Goal: Task Accomplishment & Management: Complete application form

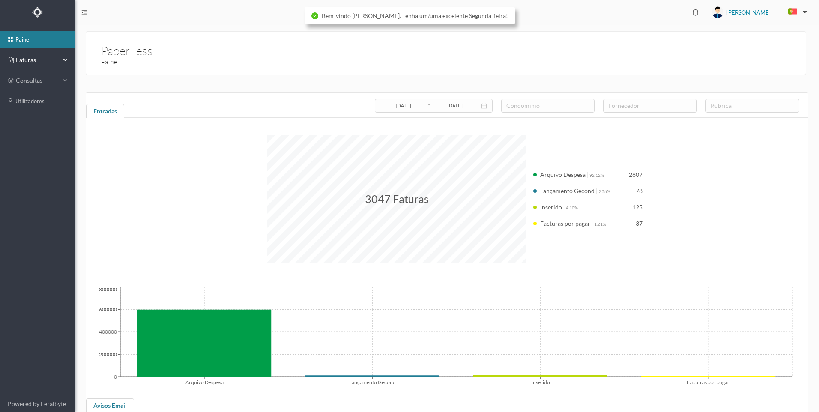
click at [66, 60] on div "Faturas" at bounding box center [37, 59] width 75 height 17
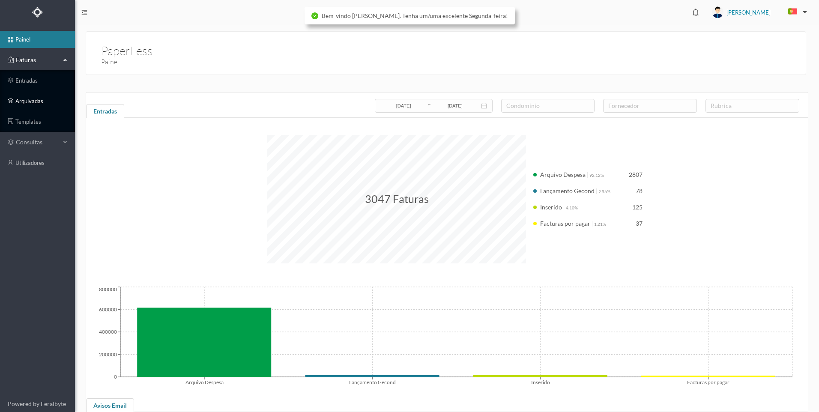
click at [38, 102] on link "arquivadas" at bounding box center [37, 101] width 75 height 17
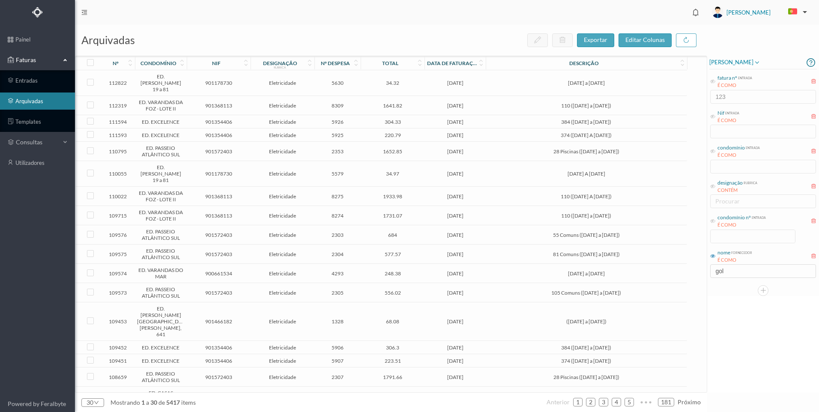
click at [712, 257] on icon at bounding box center [712, 256] width 5 height 5
drag, startPoint x: 712, startPoint y: 257, endPoint x: 733, endPoint y: 271, distance: 25.0
click at [713, 258] on icon at bounding box center [712, 256] width 5 height 5
click at [735, 272] on input "gol" at bounding box center [763, 271] width 106 height 14
drag, startPoint x: 715, startPoint y: 257, endPoint x: 724, endPoint y: 271, distance: 16.9
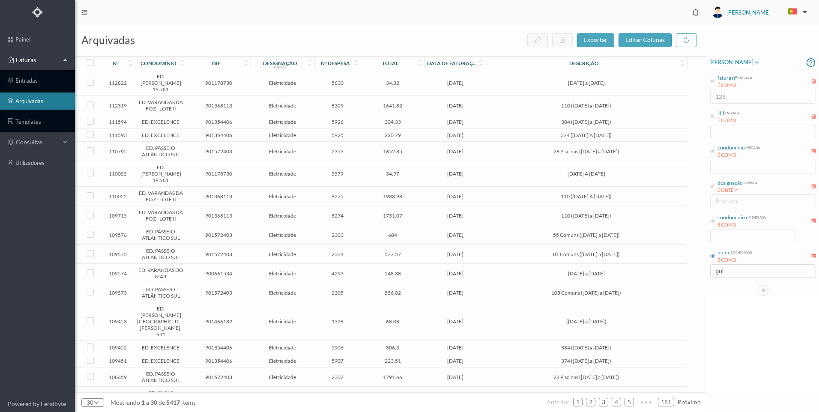
click at [716, 257] on span "nome fornecedor É COMO" at bounding box center [731, 256] width 42 height 15
drag, startPoint x: 737, startPoint y: 273, endPoint x: 712, endPoint y: 270, distance: 25.1
click at [712, 270] on div "nome fornecedor É COMO gol" at bounding box center [763, 263] width 108 height 32
click at [713, 257] on icon at bounding box center [712, 256] width 5 height 5
click at [734, 234] on div "condomínio nº entrada É COMO" at bounding box center [763, 228] width 108 height 32
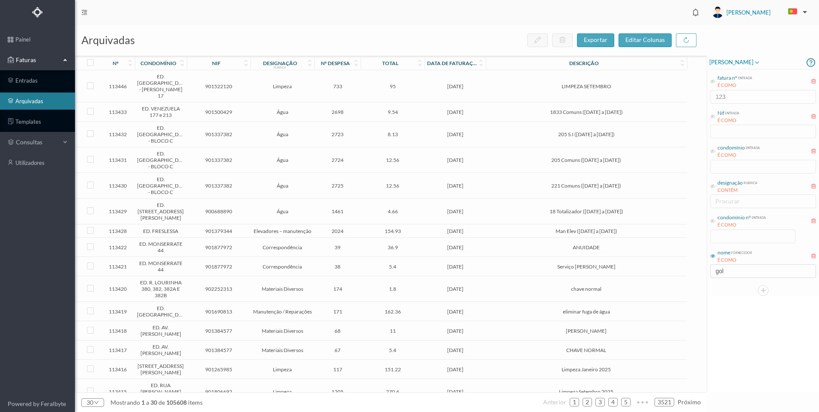
drag, startPoint x: 714, startPoint y: 221, endPoint x: 723, endPoint y: 227, distance: 11.4
click at [715, 221] on icon at bounding box center [712, 220] width 5 height 5
drag, startPoint x: 739, startPoint y: 238, endPoint x: 757, endPoint y: 237, distance: 17.6
click at [739, 238] on input at bounding box center [753, 236] width 84 height 13
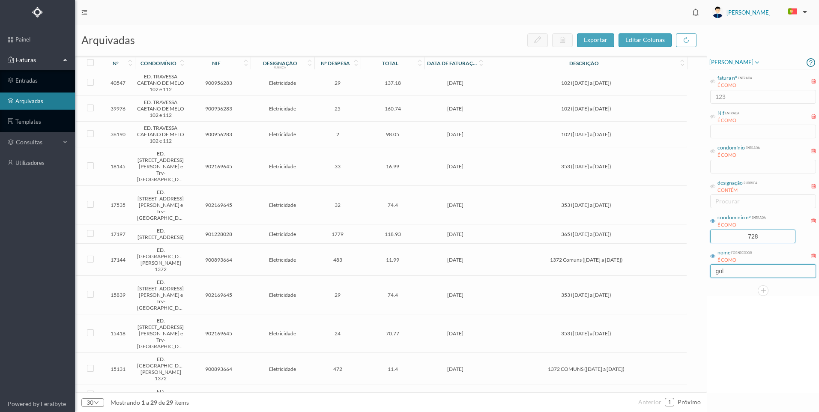
type input "728"
drag, startPoint x: 734, startPoint y: 269, endPoint x: 701, endPoint y: 268, distance: 33.4
click at [701, 268] on div "arquivadas exportar editar colunas nº condomínio nif designação rubrica nº desp…" at bounding box center [447, 218] width 744 height 387
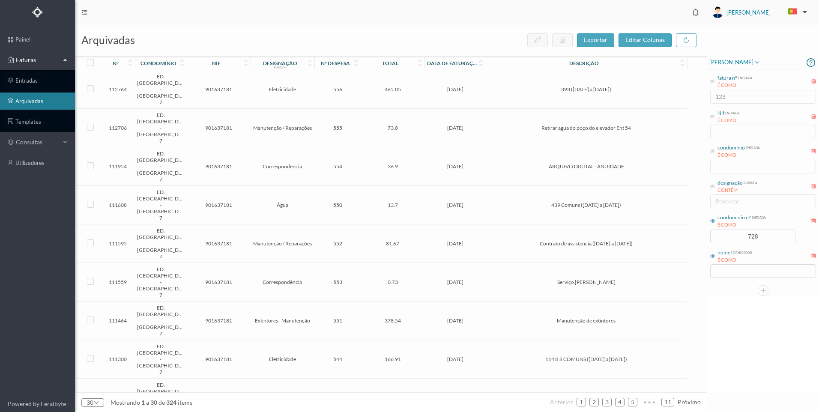
click at [406, 86] on span "465.05" at bounding box center [393, 89] width 60 height 6
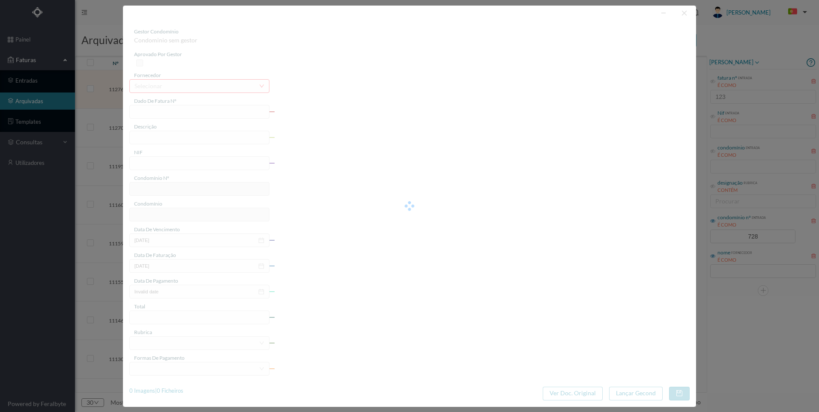
type input "FAC 0250312025/0065487670"
type input "393 ([DATE] a [DATE])"
type input "901637181"
type input "[DATE]"
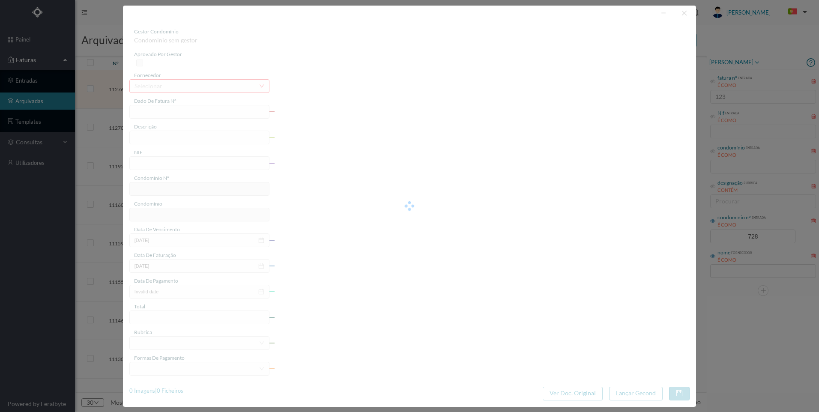
type input "[DATE]"
type input "465.05"
type input "728"
type input "ED. [GEOGRAPHIC_DATA] - [GEOGRAPHIC_DATA] 7"
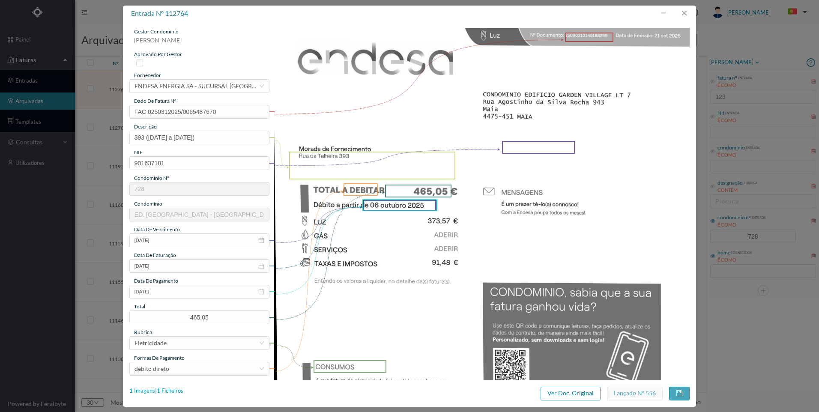
click at [172, 392] on div "1 Imagens | 1 Ficheiros" at bounding box center [156, 391] width 54 height 9
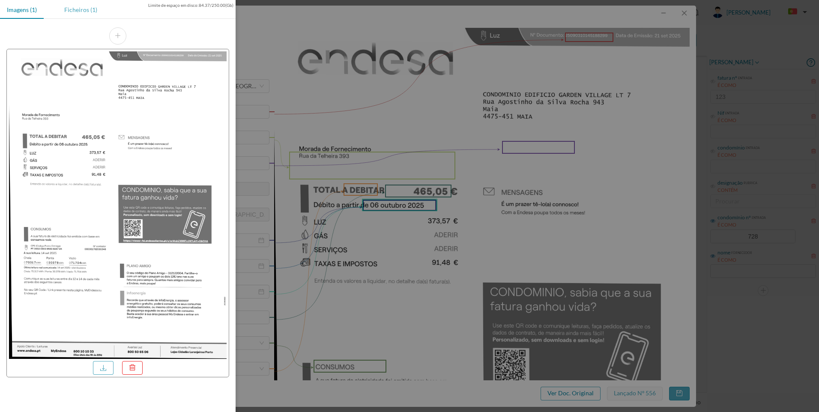
click at [98, 12] on div "Ficheiros (1)" at bounding box center [80, 9] width 47 height 19
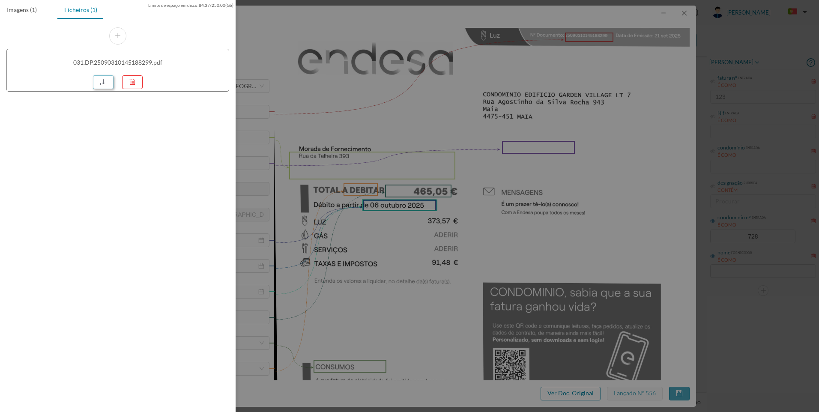
click at [109, 82] on link at bounding box center [103, 82] width 21 height 14
drag, startPoint x: 702, startPoint y: 105, endPoint x: 700, endPoint y: 28, distance: 76.7
click at [702, 104] on div at bounding box center [409, 206] width 819 height 412
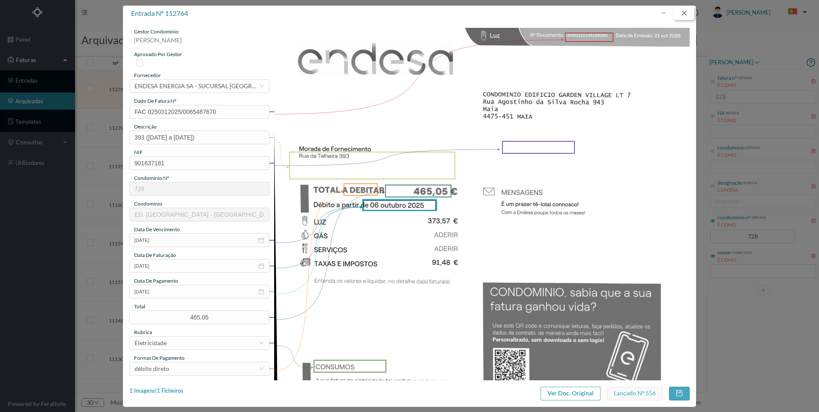
drag, startPoint x: 686, startPoint y: 14, endPoint x: 676, endPoint y: 54, distance: 41.6
click at [686, 15] on button "button" at bounding box center [684, 13] width 21 height 14
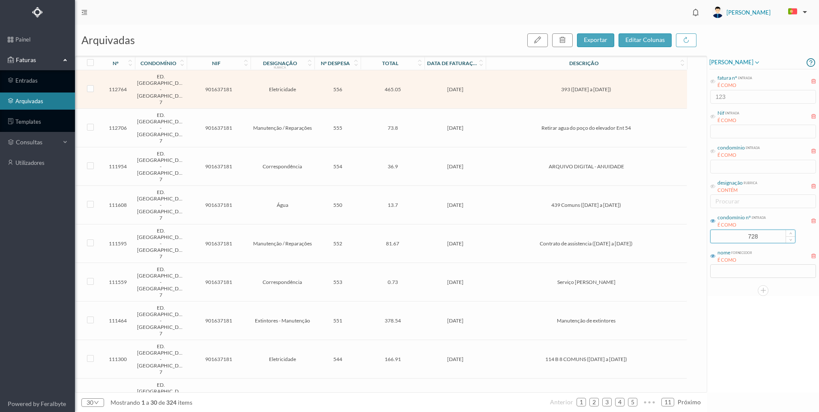
click at [764, 232] on input "728" at bounding box center [753, 236] width 84 height 13
click at [754, 233] on input "728" at bounding box center [753, 236] width 84 height 13
click at [751, 236] on input "728" at bounding box center [753, 236] width 84 height 13
click at [748, 236] on input "728" at bounding box center [753, 236] width 84 height 13
drag, startPoint x: 749, startPoint y: 238, endPoint x: 756, endPoint y: 239, distance: 7.4
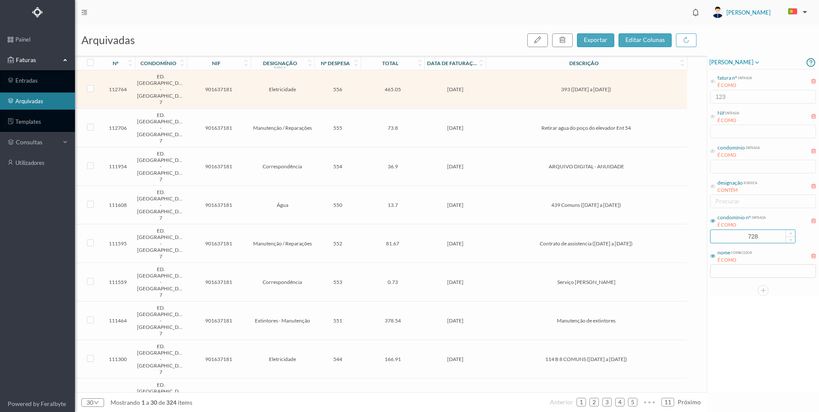
click at [756, 239] on input "728" at bounding box center [753, 236] width 84 height 13
click at [757, 239] on input "728" at bounding box center [753, 236] width 84 height 13
click at [758, 238] on input "728" at bounding box center [753, 236] width 84 height 13
click at [754, 236] on input "728" at bounding box center [753, 236] width 84 height 13
click at [751, 235] on input "728" at bounding box center [753, 236] width 84 height 13
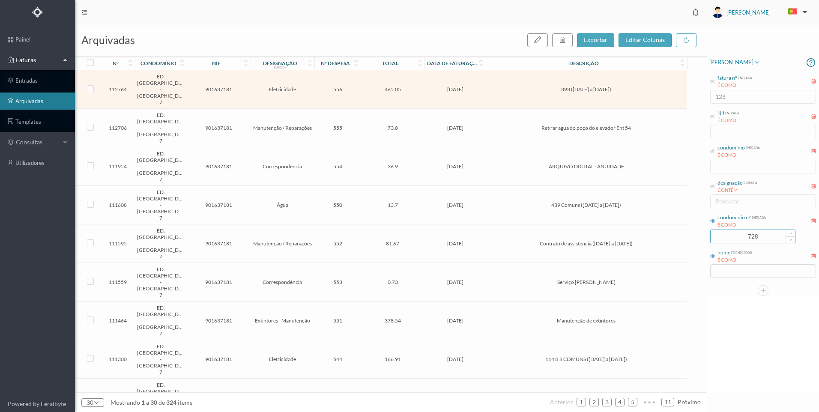
click at [748, 231] on input "728" at bounding box center [753, 236] width 84 height 13
drag, startPoint x: 755, startPoint y: 238, endPoint x: 760, endPoint y: 239, distance: 4.7
click at [760, 239] on input "728" at bounding box center [753, 236] width 84 height 13
click at [754, 323] on div "[PERSON_NAME] fatura nº entrada É COMO 123 Nif entrada É COMO condomínio entrad…" at bounding box center [763, 224] width 112 height 337
drag, startPoint x: 758, startPoint y: 237, endPoint x: 743, endPoint y: 234, distance: 15.2
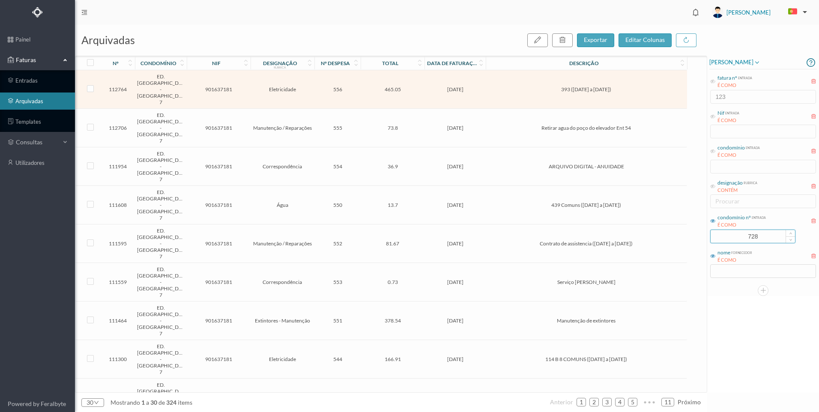
click at [743, 234] on input "728" at bounding box center [753, 236] width 84 height 13
click at [743, 237] on input "728" at bounding box center [753, 236] width 84 height 13
drag, startPoint x: 745, startPoint y: 239, endPoint x: 760, endPoint y: 238, distance: 14.2
click at [760, 238] on input "728" at bounding box center [753, 236] width 84 height 13
drag, startPoint x: 741, startPoint y: 273, endPoint x: 760, endPoint y: 273, distance: 19.3
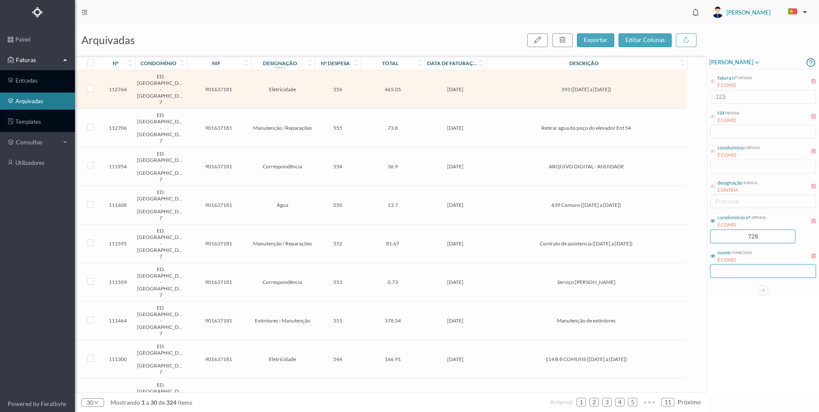
click at [742, 273] on input "text" at bounding box center [763, 271] width 106 height 14
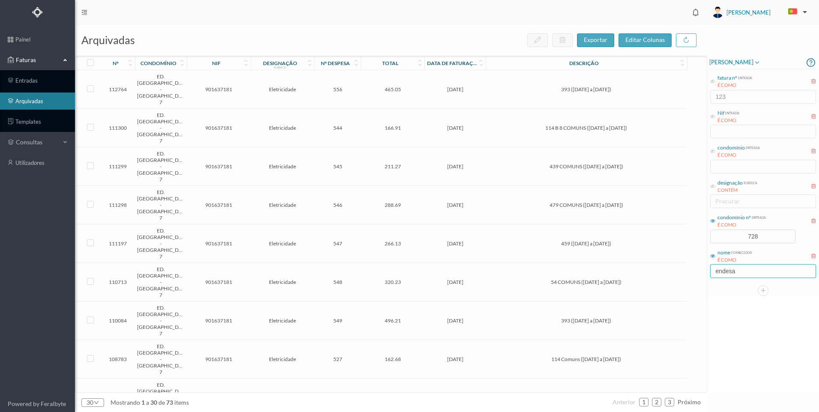
type input "endesa"
click at [466, 109] on td "[DATE]" at bounding box center [455, 128] width 61 height 39
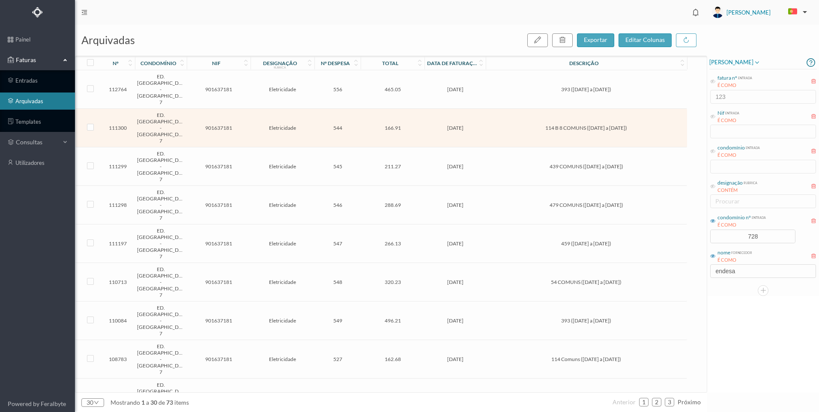
click at [466, 109] on td "[DATE]" at bounding box center [455, 128] width 61 height 39
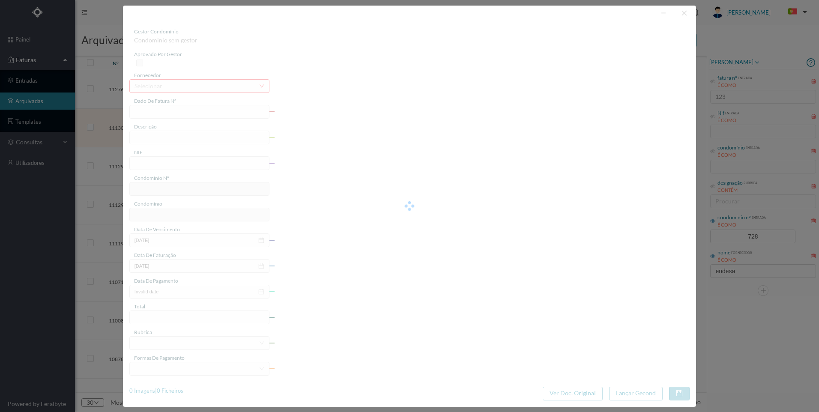
type input "FAC 0240312025/0061462460"
type input "114 B 8 COMUNS ([DATE] a [DATE])"
type input "901637181"
type input "[DATE]"
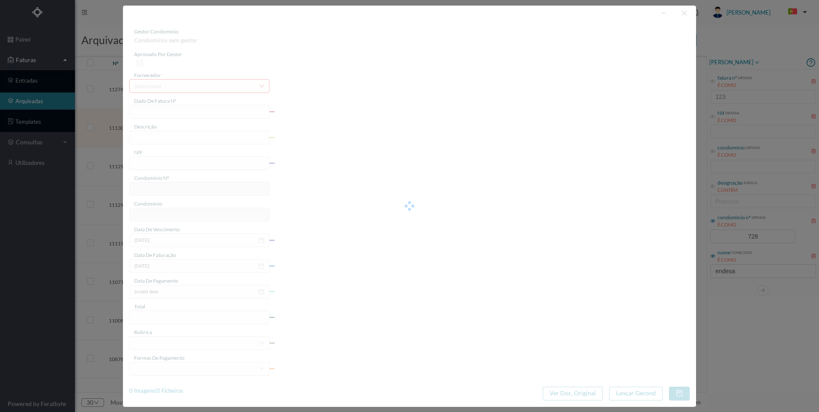
type input "166.91"
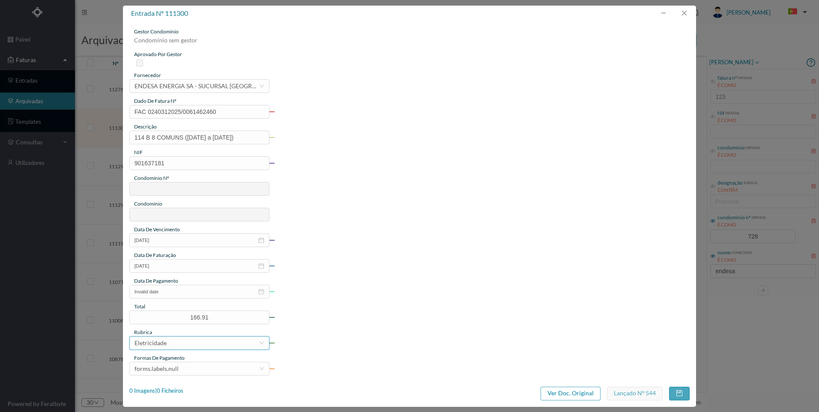
type input "728"
type input "ED. [GEOGRAPHIC_DATA] - [GEOGRAPHIC_DATA] 7"
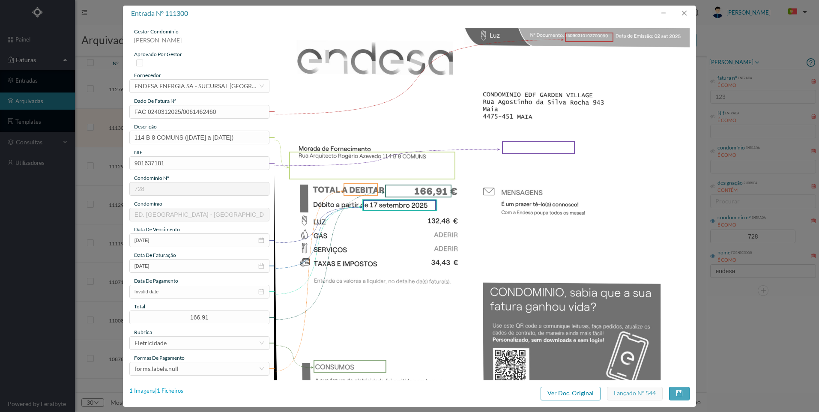
click at [174, 392] on div "1 Imagens | 1 Ficheiros" at bounding box center [156, 391] width 54 height 9
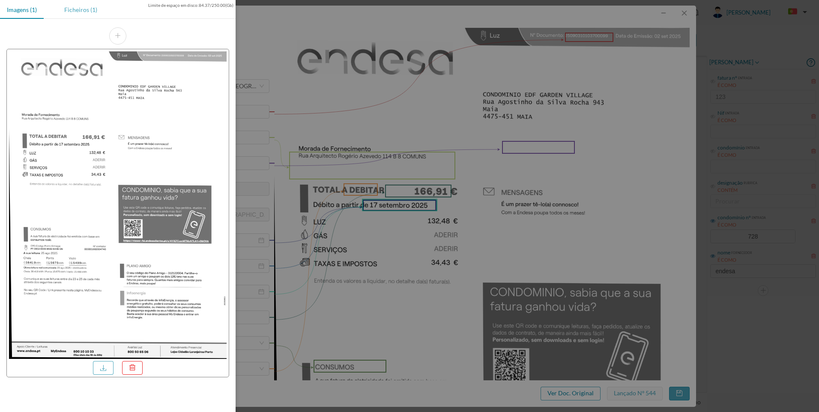
click at [95, 12] on div "Ficheiros (1)" at bounding box center [80, 9] width 47 height 19
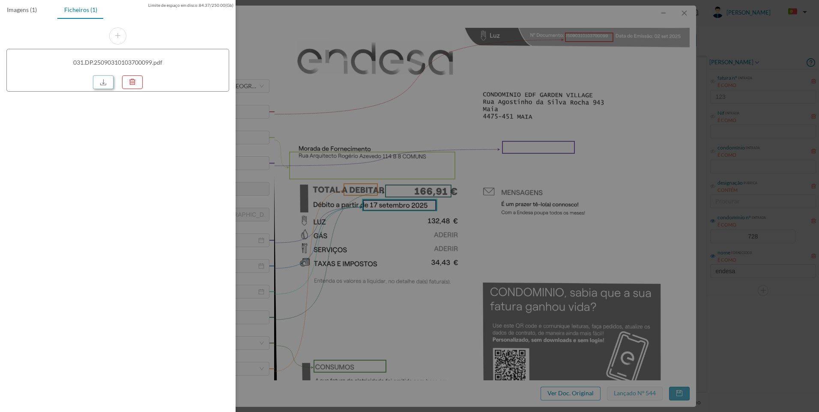
drag, startPoint x: 105, startPoint y: 84, endPoint x: 106, endPoint y: 89, distance: 5.7
click at [105, 84] on link at bounding box center [103, 82] width 21 height 14
click at [686, 10] on div at bounding box center [409, 206] width 819 height 412
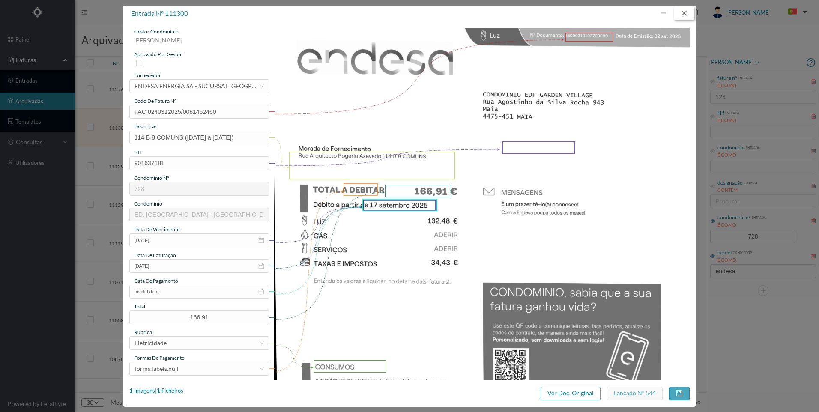
click at [682, 12] on button "button" at bounding box center [684, 13] width 21 height 14
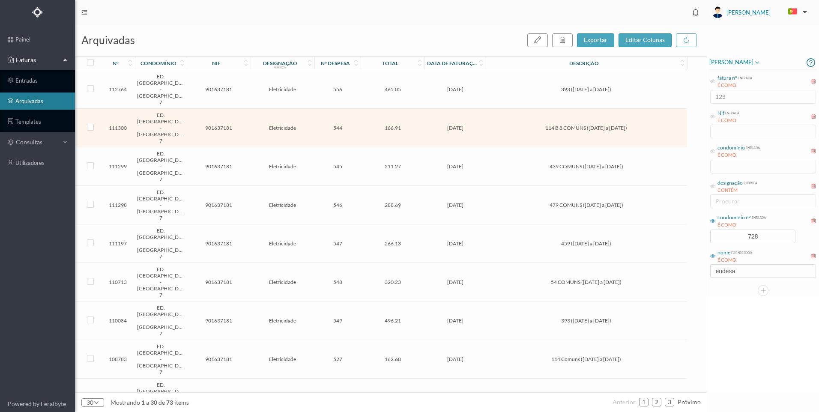
click at [329, 163] on span "545" at bounding box center [338, 166] width 42 height 6
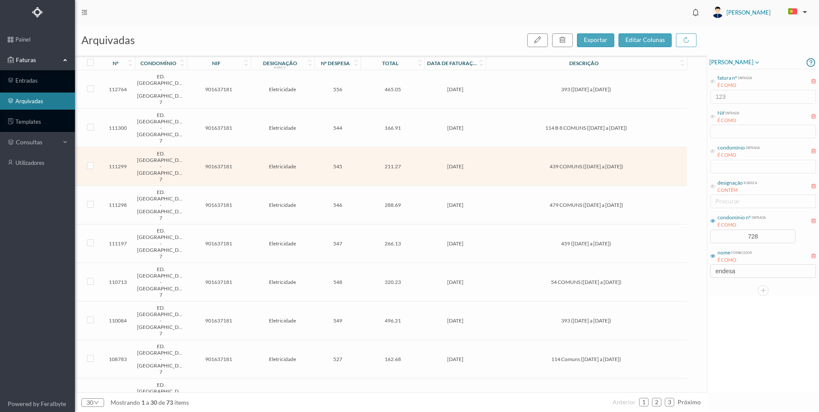
click at [329, 163] on span "545" at bounding box center [338, 166] width 42 height 6
click at [372, 147] on td "211.27" at bounding box center [393, 166] width 64 height 39
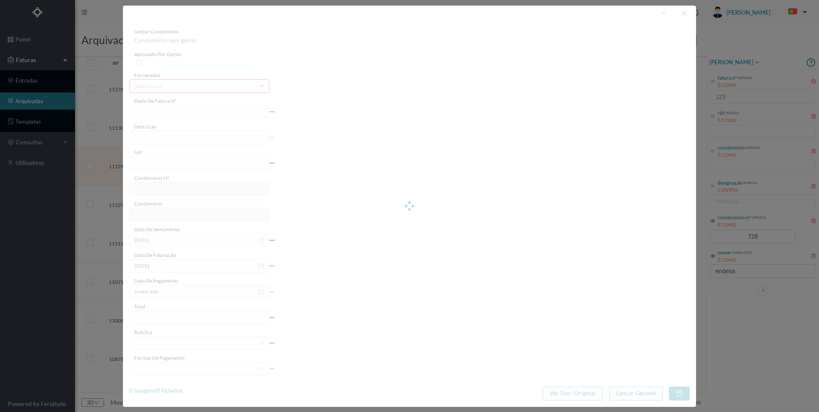
type input "FAC 0240312025/0061462576"
type input "439 COMUNS ([DATE] a [DATE])"
type input "901637181"
type input "[DATE]"
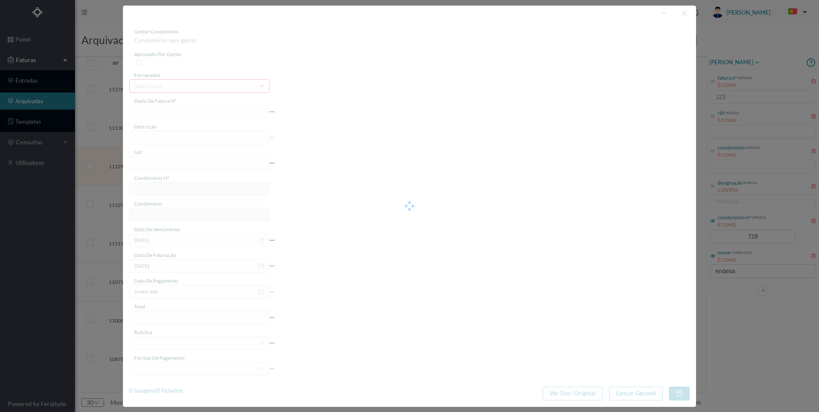
type input "211.27"
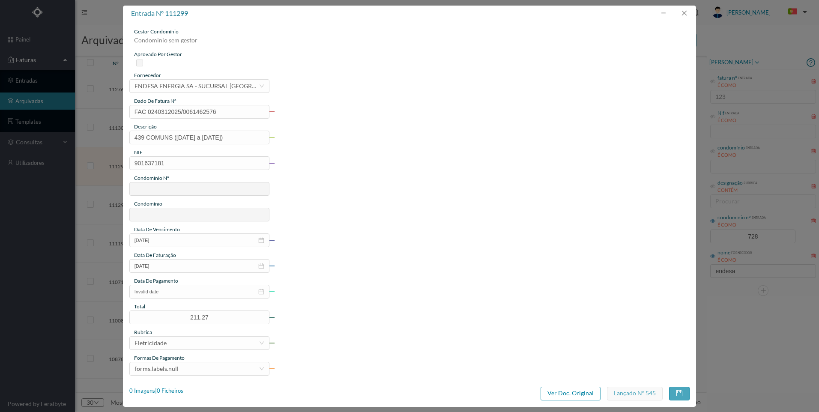
type input "728"
type input "ED. [GEOGRAPHIC_DATA] - [GEOGRAPHIC_DATA] 7"
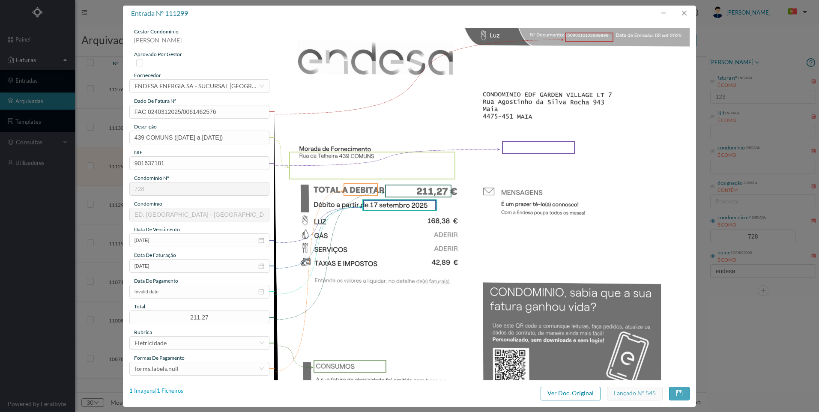
click at [167, 389] on div "1 Imagens | 1 Ficheiros" at bounding box center [156, 391] width 54 height 9
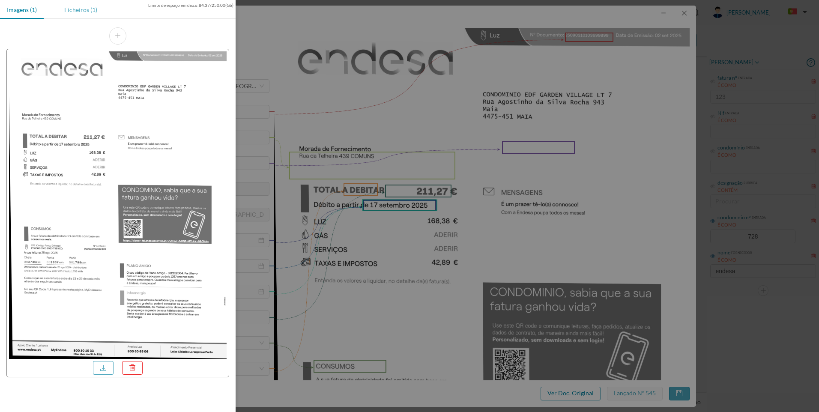
click at [88, 11] on div "Ficheiros (1)" at bounding box center [80, 9] width 47 height 19
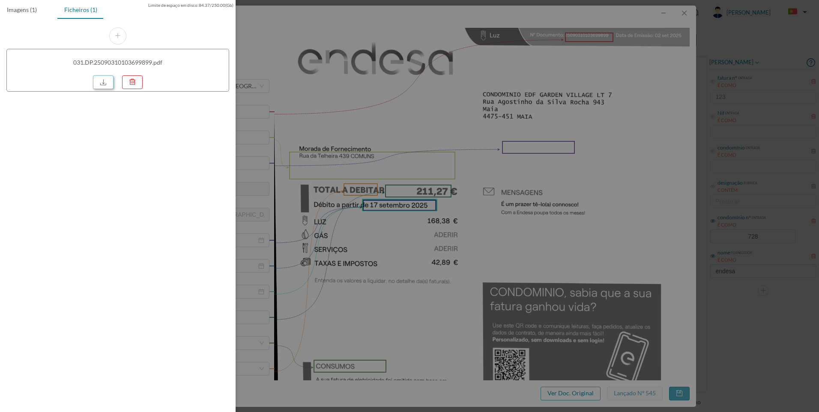
click at [107, 85] on link at bounding box center [103, 82] width 21 height 14
drag, startPoint x: 516, startPoint y: 179, endPoint x: 688, endPoint y: 57, distance: 210.8
click at [521, 178] on div at bounding box center [409, 206] width 819 height 412
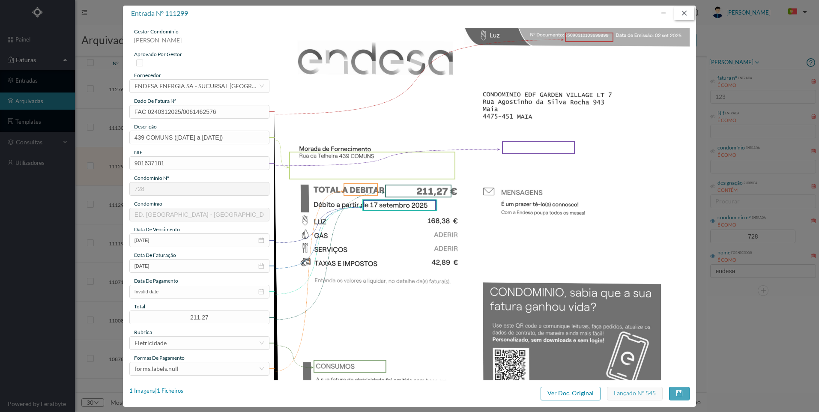
click at [686, 15] on button "button" at bounding box center [684, 13] width 21 height 14
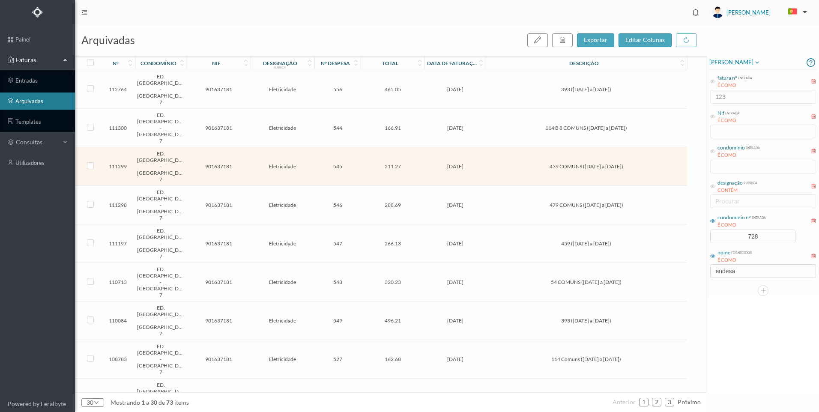
click at [473, 202] on span "[DATE]" at bounding box center [455, 205] width 57 height 6
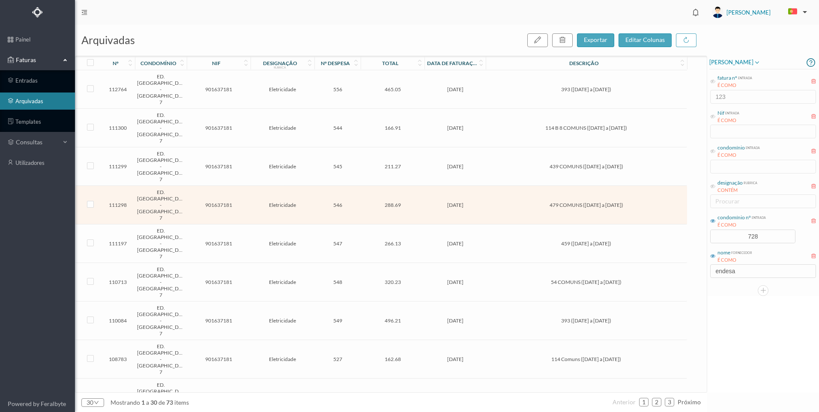
click at [473, 202] on span "[DATE]" at bounding box center [455, 205] width 57 height 6
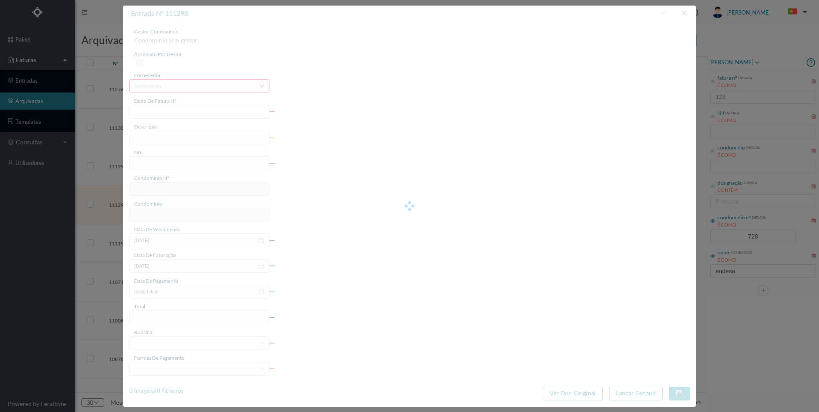
type input "FAC 0240312025/0061464188"
type input "479 COMUNS ([DATE] a [DATE])"
type input "901637181"
type input "[DATE]"
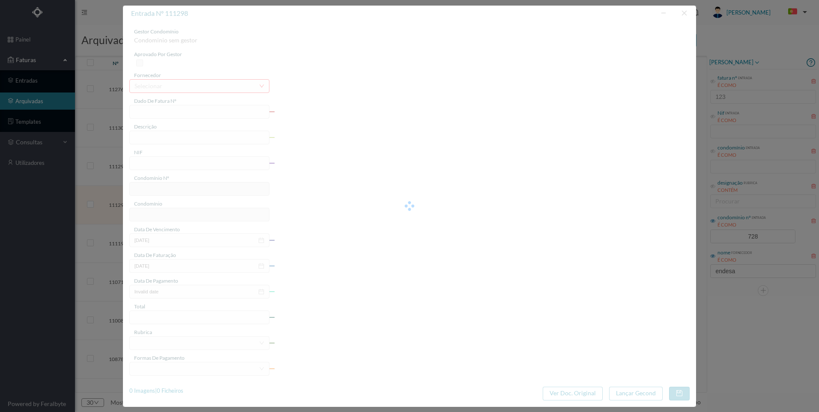
type input "288.69"
type input "728"
type input "ED. [GEOGRAPHIC_DATA] - [GEOGRAPHIC_DATA] 7"
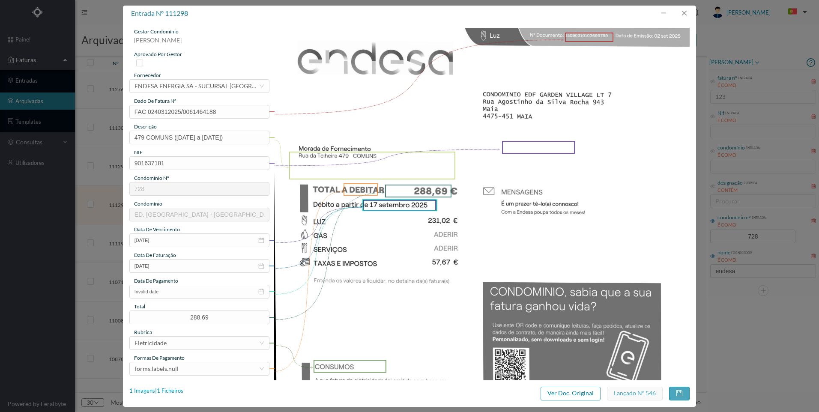
click at [165, 389] on div "1 Imagens | 1 Ficheiros" at bounding box center [156, 391] width 54 height 9
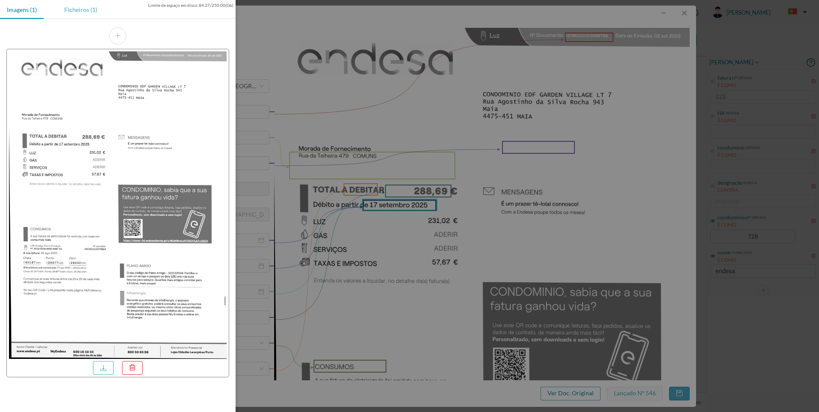
click at [84, 15] on div "Ficheiros (1)" at bounding box center [80, 9] width 47 height 19
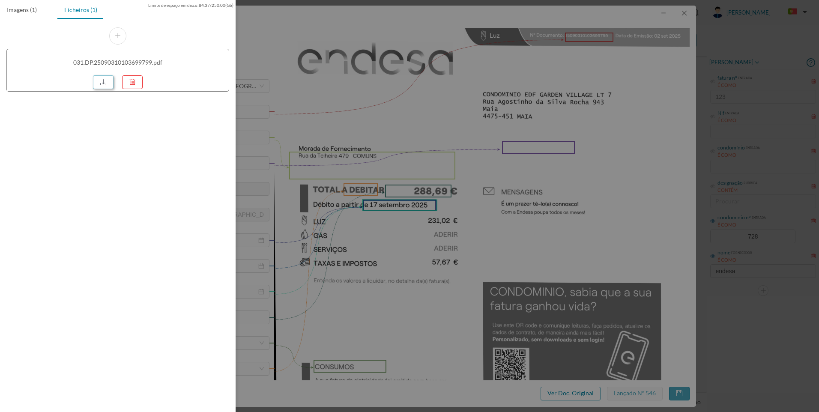
click at [100, 82] on link at bounding box center [103, 82] width 21 height 14
click at [533, 116] on div at bounding box center [409, 206] width 819 height 412
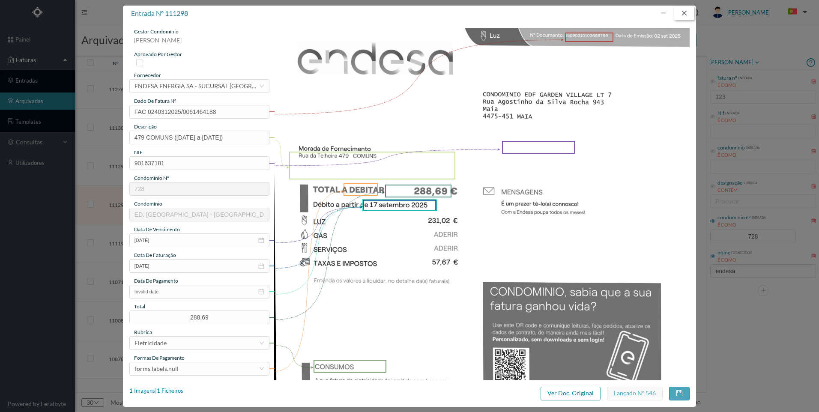
click at [694, 8] on button "button" at bounding box center [684, 13] width 21 height 14
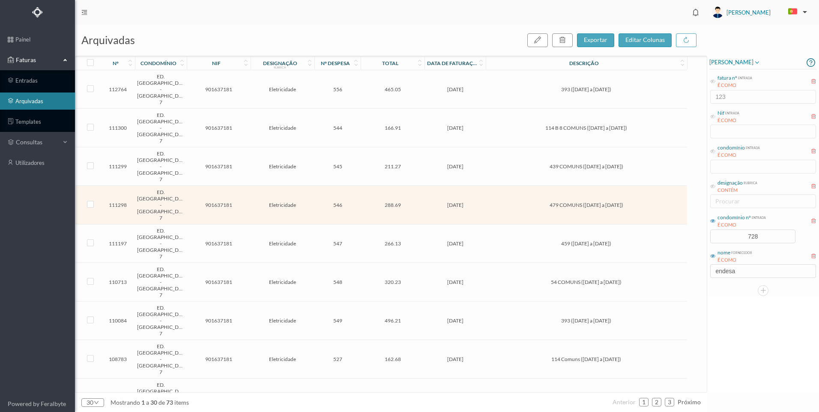
click at [478, 240] on span "[DATE]" at bounding box center [455, 243] width 57 height 6
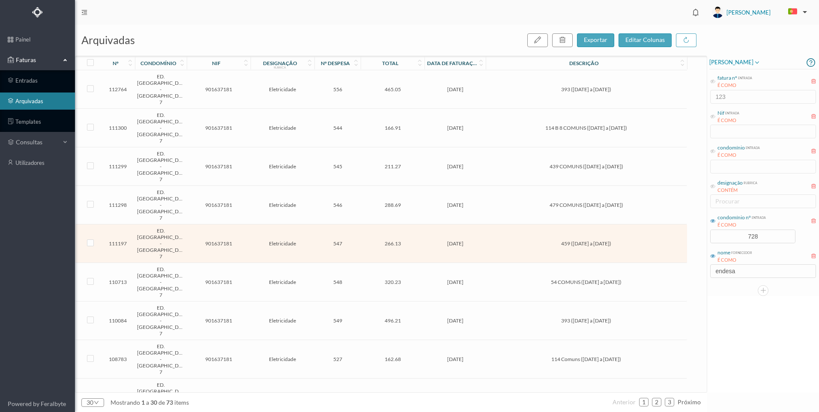
click at [478, 240] on span "[DATE]" at bounding box center [455, 243] width 57 height 6
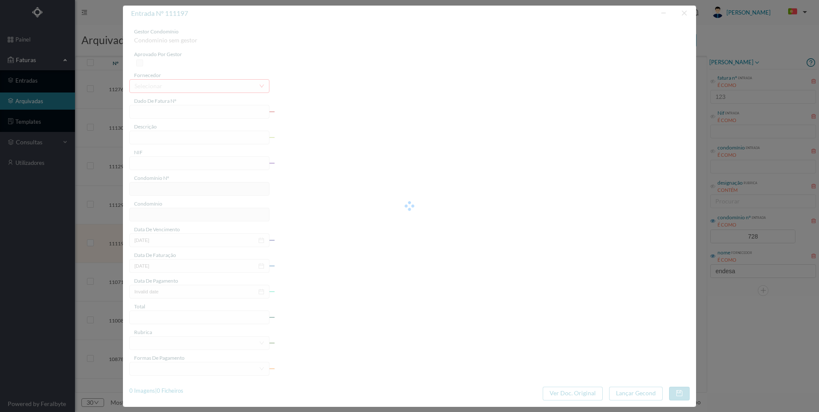
type input "FAC 0210312025/0049505127"
type input "459 ([DATE] a [DATE])"
type input "901637181"
type input "[DATE]"
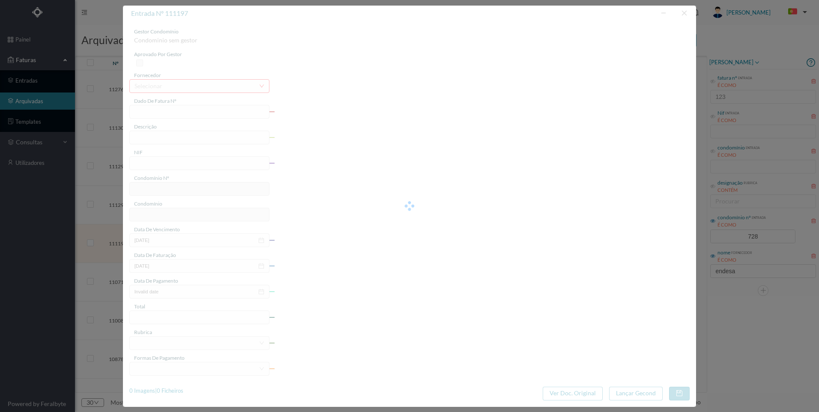
type input "266.13"
type input "728"
type input "ED. [GEOGRAPHIC_DATA] - [GEOGRAPHIC_DATA] 7"
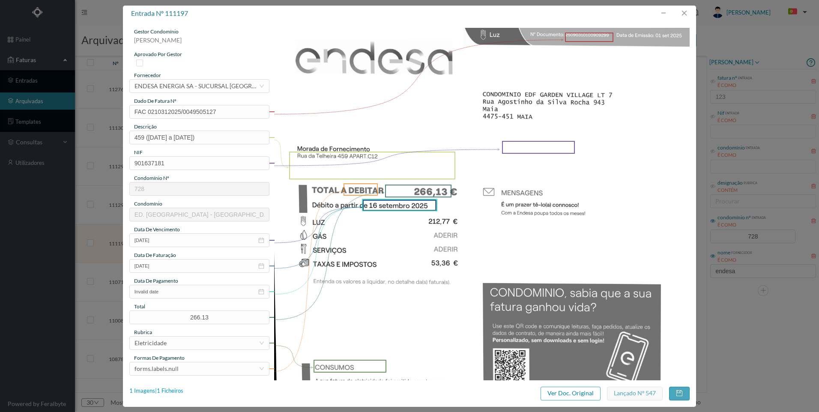
click at [171, 386] on div "entrada nº 111197 gestor condomínio [PERSON_NAME] aprovado por gestor fornecedo…" at bounding box center [409, 206] width 573 height 401
click at [171, 388] on div "1 Imagens | 1 Ficheiros" at bounding box center [156, 391] width 54 height 9
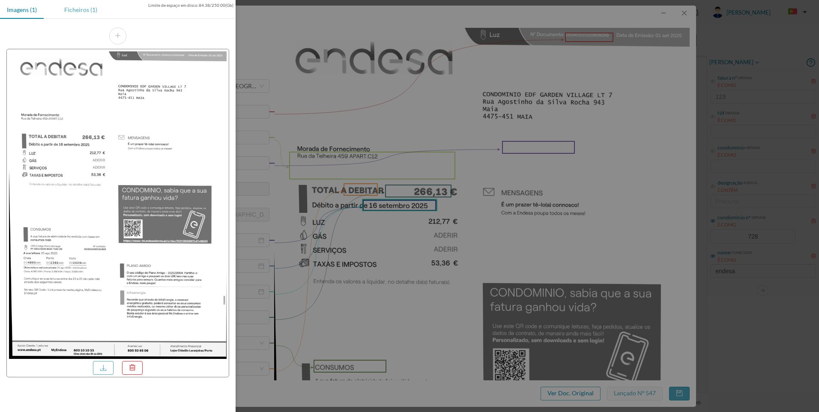
click at [78, 15] on div "Ficheiros (1)" at bounding box center [80, 9] width 47 height 19
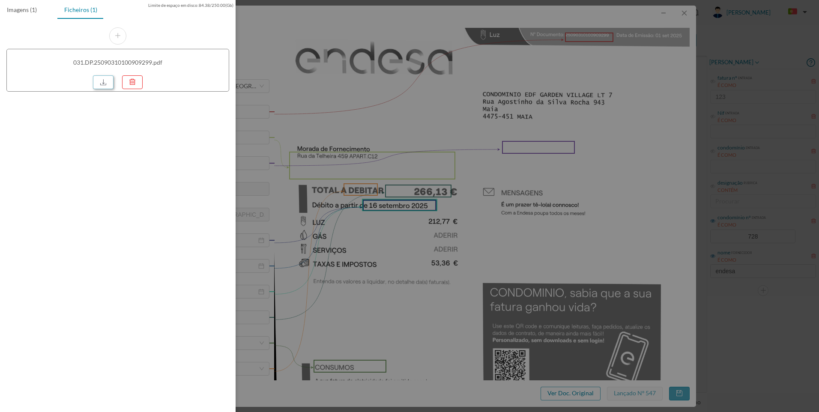
click at [104, 81] on link at bounding box center [103, 82] width 21 height 14
drag, startPoint x: 704, startPoint y: 144, endPoint x: 697, endPoint y: 72, distance: 72.8
click at [704, 143] on div at bounding box center [409, 206] width 819 height 412
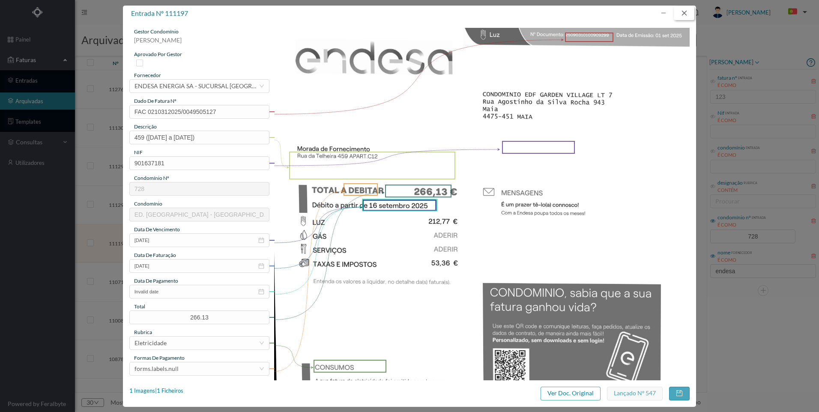
drag, startPoint x: 684, startPoint y: 14, endPoint x: 661, endPoint y: 46, distance: 39.1
click at [684, 15] on button "button" at bounding box center [684, 13] width 21 height 14
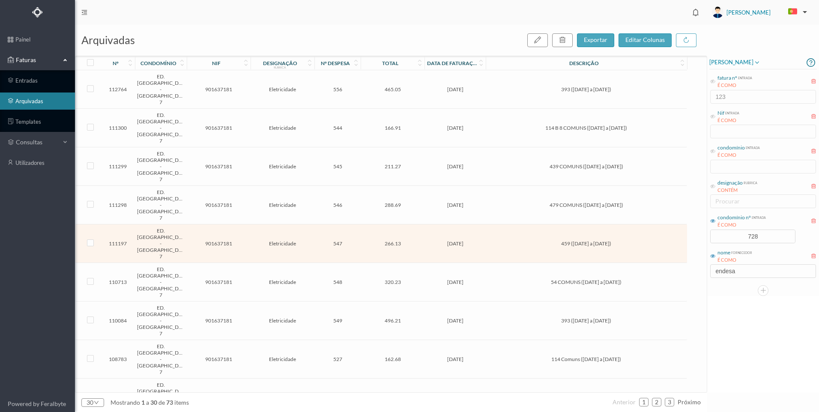
click at [458, 279] on span "[DATE]" at bounding box center [455, 282] width 57 height 6
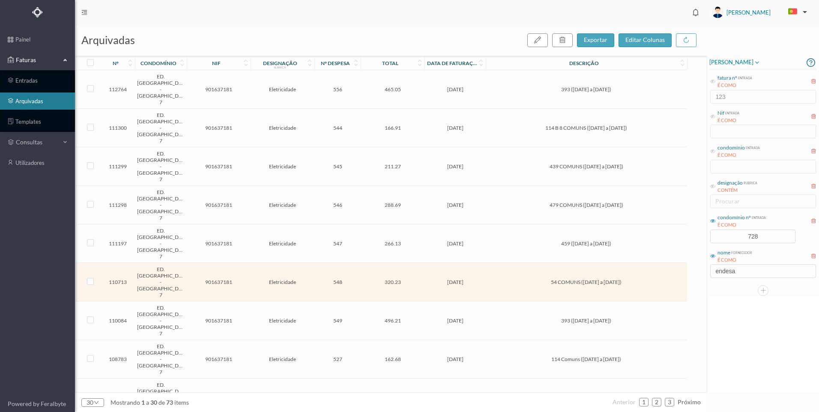
click at [458, 279] on span "[DATE]" at bounding box center [455, 282] width 57 height 6
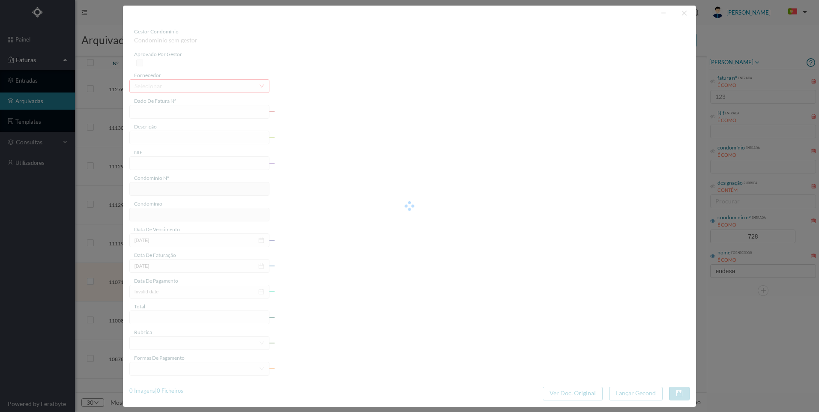
type input "FAC 0240312025/0061458313"
type input "54 COMUNS ([DATE] a [DATE])"
type input "901637181"
type input "[DATE]"
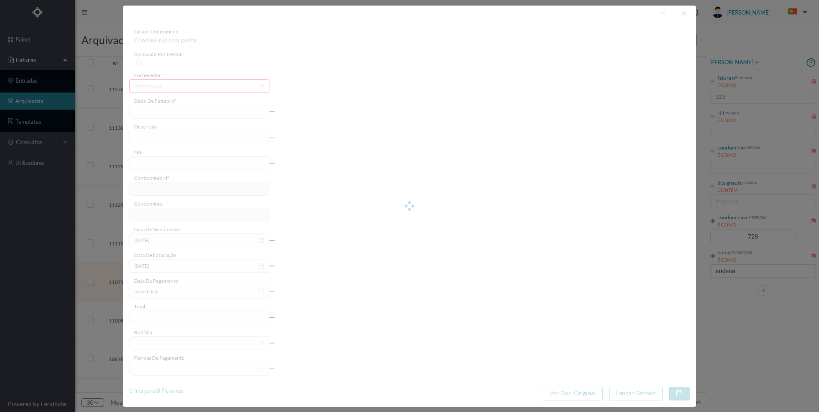
type input "[DATE]"
type input "320.23"
type input "728"
type input "ED. [GEOGRAPHIC_DATA] - [GEOGRAPHIC_DATA] 7"
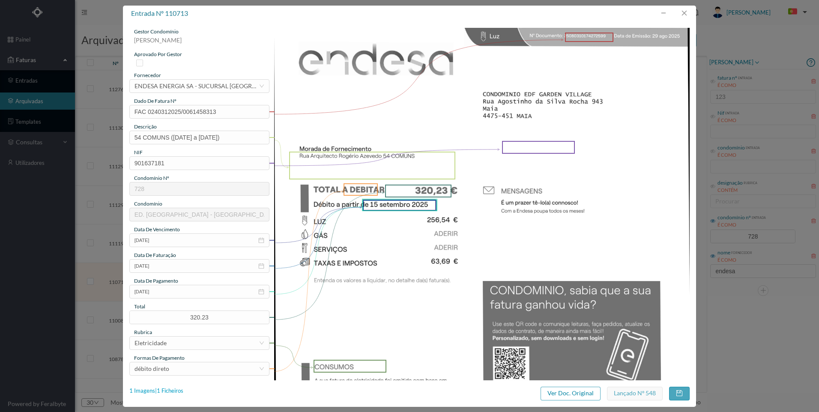
click at [169, 391] on div "1 Imagens | 1 Ficheiros" at bounding box center [156, 391] width 54 height 9
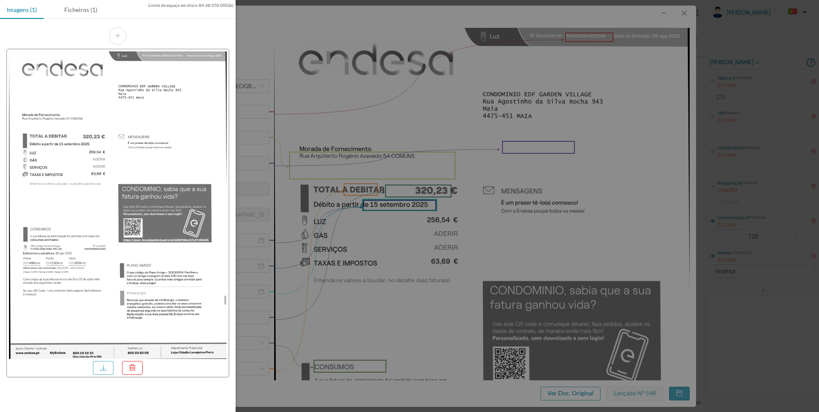
drag, startPoint x: 95, startPoint y: 11, endPoint x: 99, endPoint y: 24, distance: 13.7
click at [95, 13] on div "Ficheiros (1)" at bounding box center [80, 9] width 47 height 19
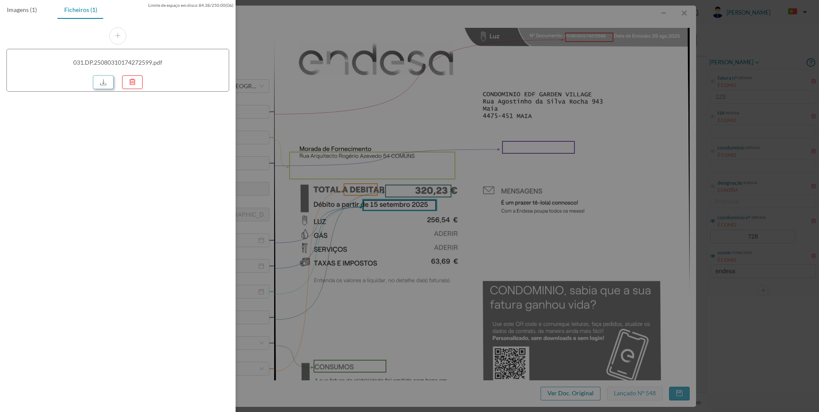
click at [108, 78] on link at bounding box center [103, 82] width 21 height 14
click at [784, 57] on div at bounding box center [409, 206] width 819 height 412
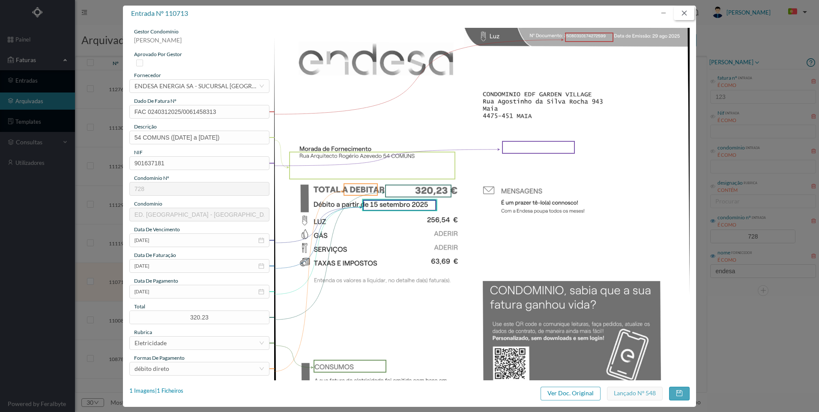
drag, startPoint x: 684, startPoint y: 11, endPoint x: 687, endPoint y: 30, distance: 19.5
click at [684, 12] on button "button" at bounding box center [684, 13] width 21 height 14
